Goal: Task Accomplishment & Management: Complete application form

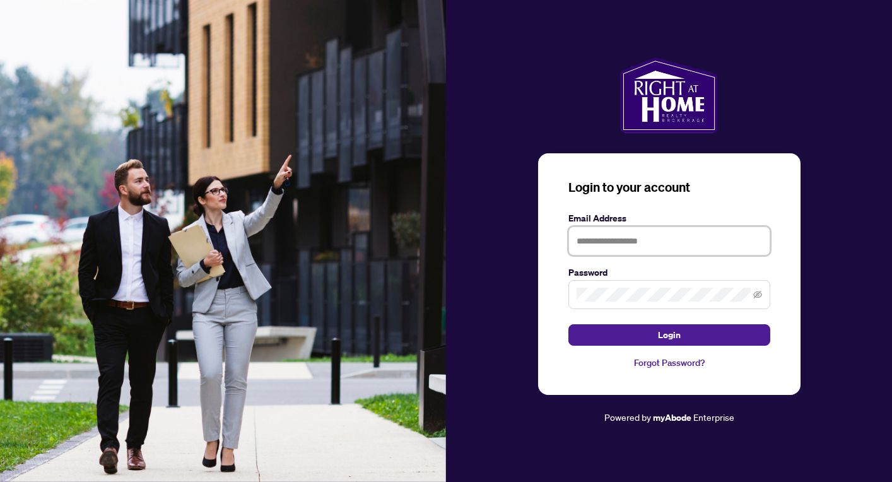
click at [606, 240] on input "text" at bounding box center [670, 241] width 202 height 29
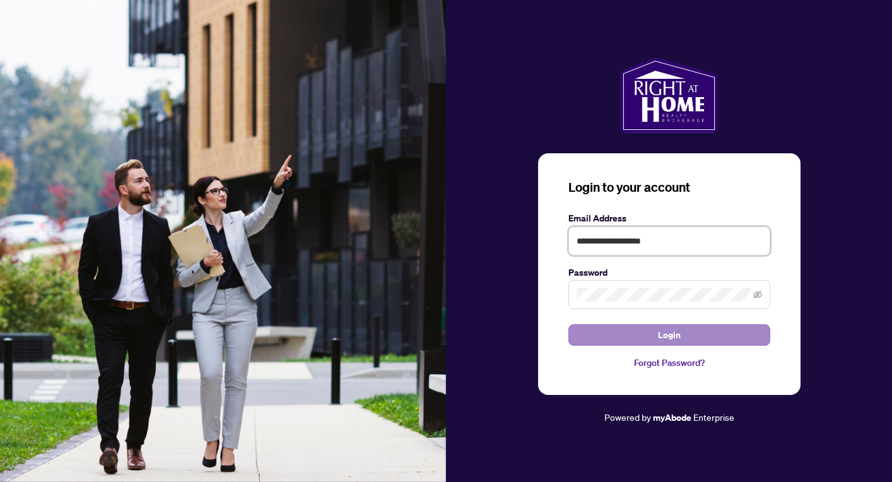
type input "**********"
click at [661, 340] on span "Login" at bounding box center [669, 335] width 23 height 20
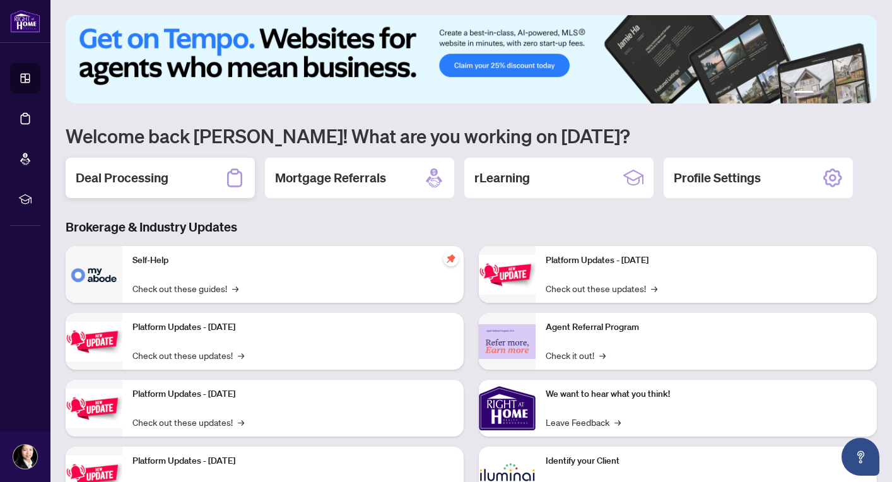
click at [132, 173] on h2 "Deal Processing" at bounding box center [122, 178] width 93 height 18
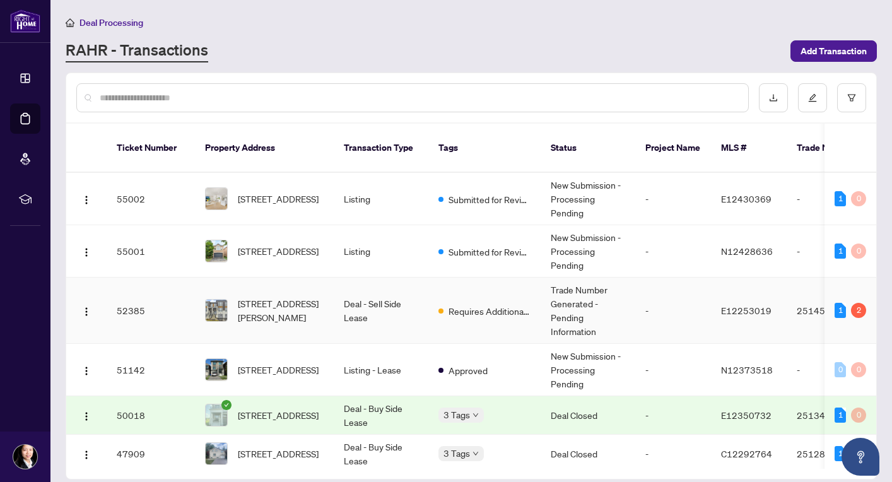
click at [367, 312] on td "Deal - Sell Side Lease" at bounding box center [381, 311] width 95 height 66
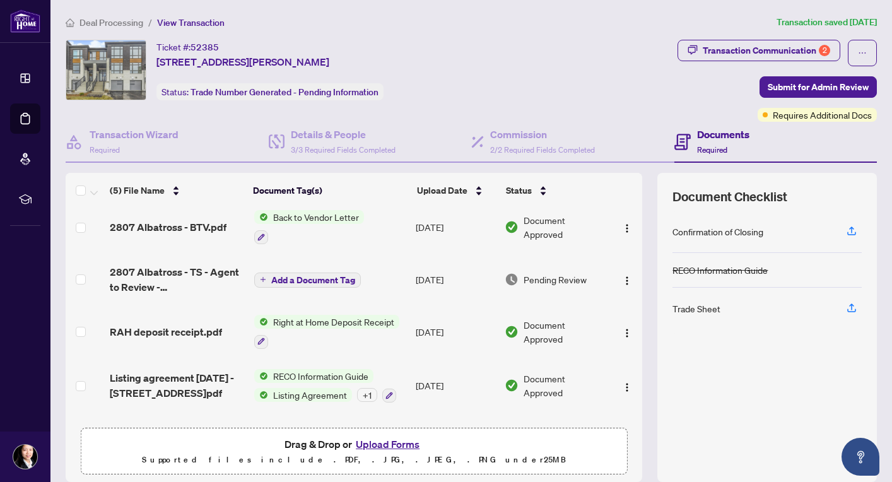
scroll to position [9, 0]
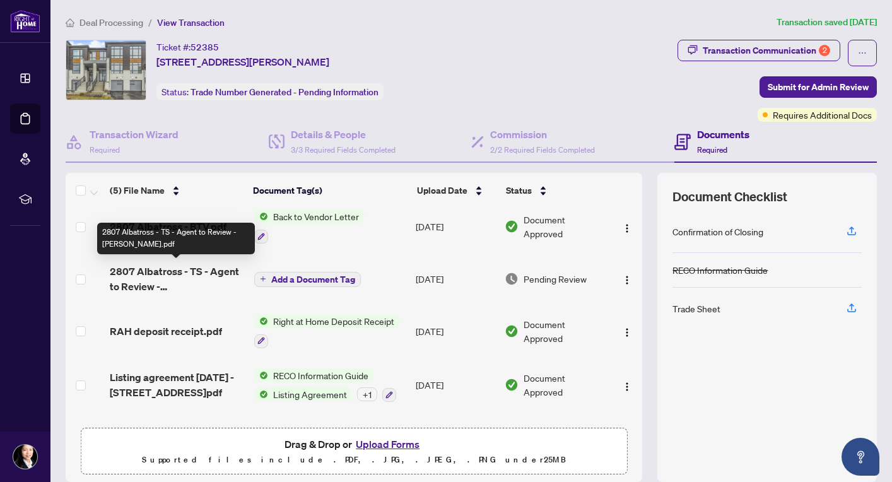
click at [221, 273] on span "2807 Albatross - TS - Agent to Review - [PERSON_NAME].pdf" at bounding box center [177, 279] width 134 height 30
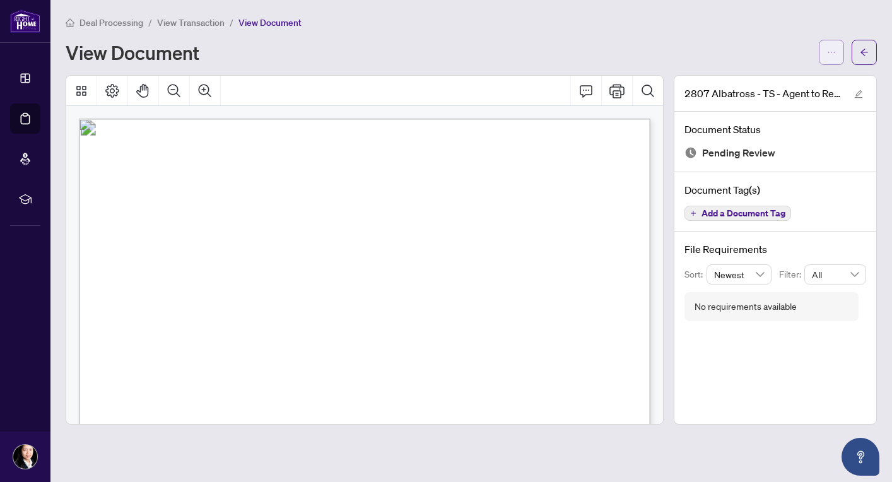
click at [833, 59] on span "button" at bounding box center [831, 52] width 9 height 20
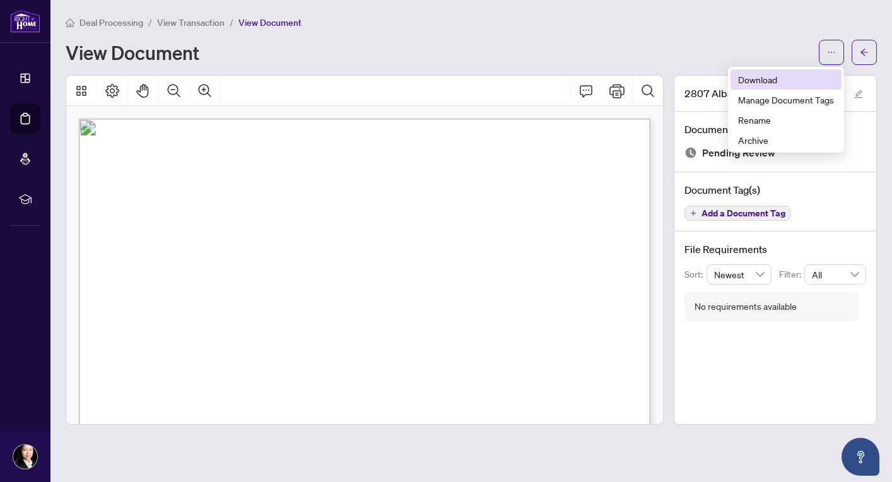
click at [763, 81] on span "Download" at bounding box center [786, 80] width 96 height 14
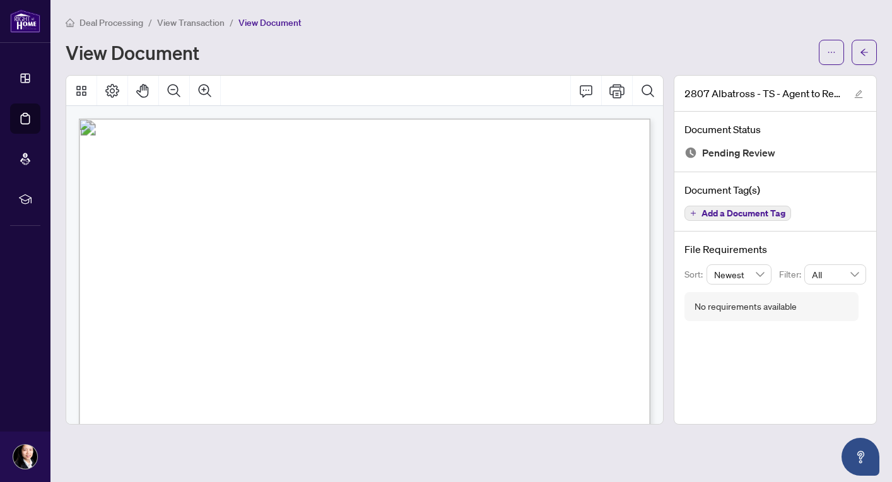
click at [214, 21] on span "View Transaction" at bounding box center [191, 22] width 68 height 11
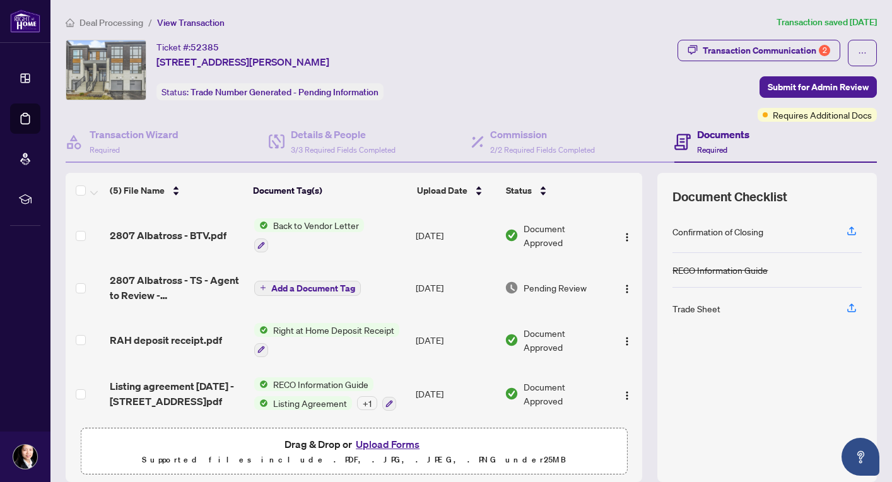
scroll to position [52, 0]
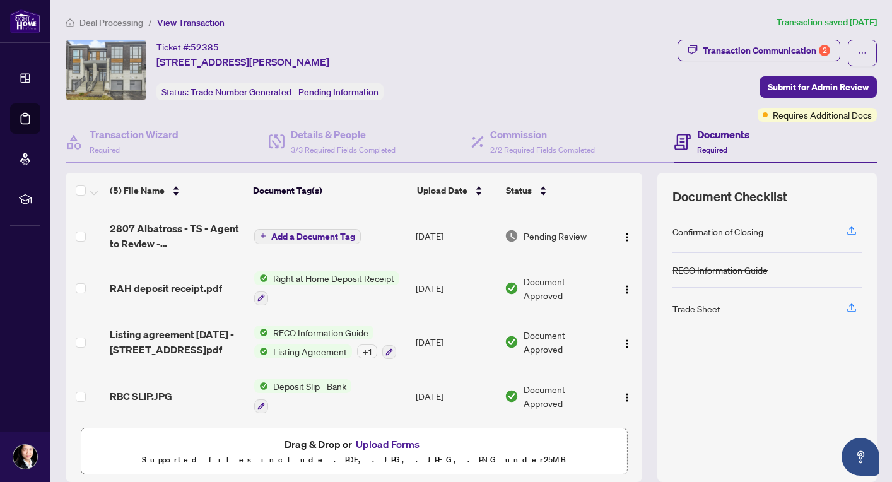
click at [379, 441] on button "Upload Forms" at bounding box center [387, 444] width 71 height 16
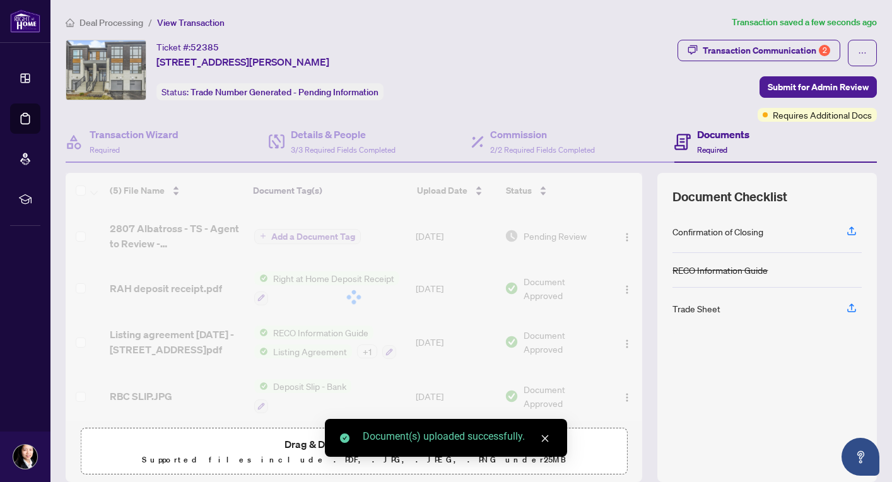
scroll to position [102, 0]
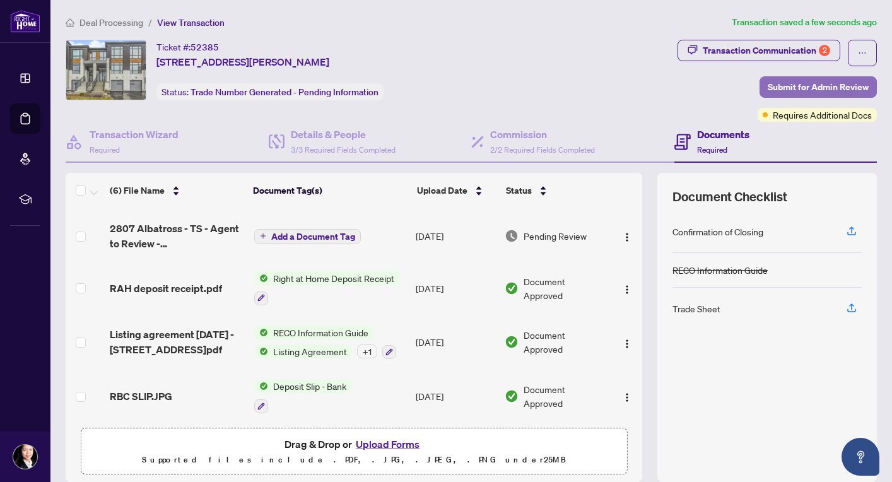
click at [813, 84] on span "Submit for Admin Review" at bounding box center [818, 87] width 101 height 20
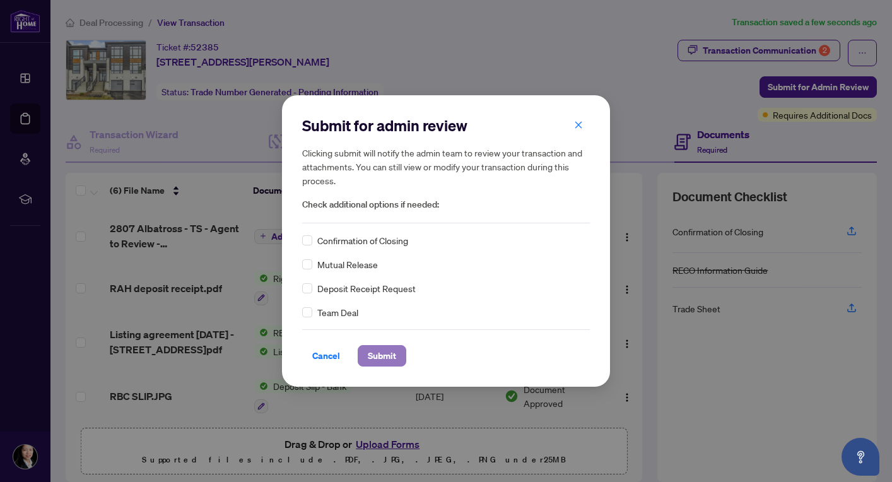
click at [377, 357] on span "Submit" at bounding box center [382, 356] width 28 height 20
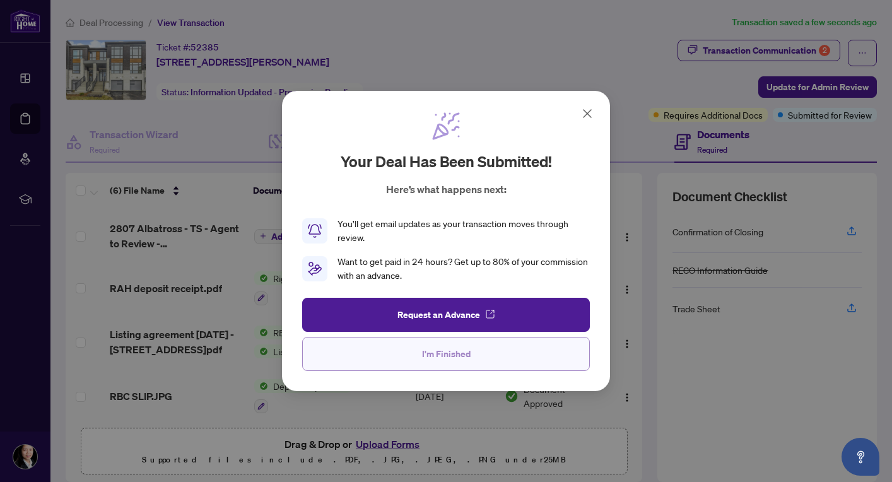
click at [457, 352] on span "I'm Finished" at bounding box center [446, 354] width 49 height 20
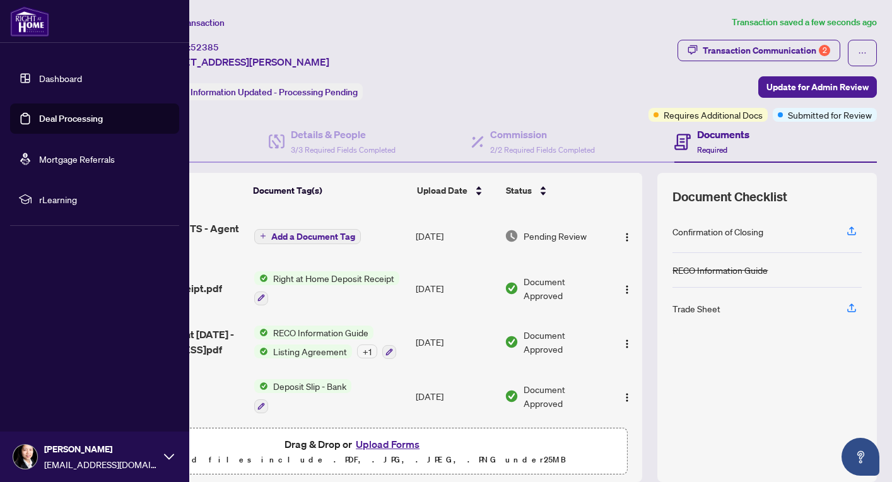
click at [23, 456] on img at bounding box center [25, 457] width 24 height 24
click at [63, 385] on span "Logout" at bounding box center [51, 382] width 28 height 20
